Goal: Information Seeking & Learning: Learn about a topic

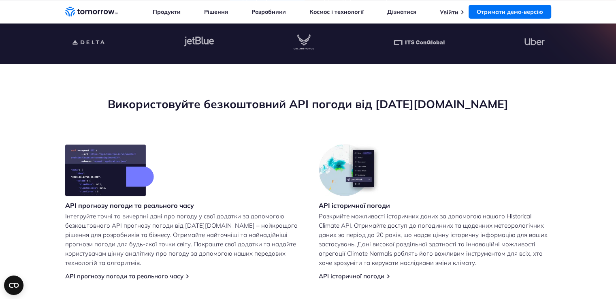
scroll to position [40, 0]
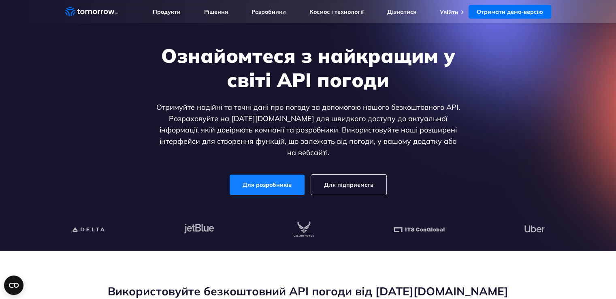
click at [281, 181] on font "Для розробників" at bounding box center [266, 184] width 49 height 7
